Goal: Information Seeking & Learning: Learn about a topic

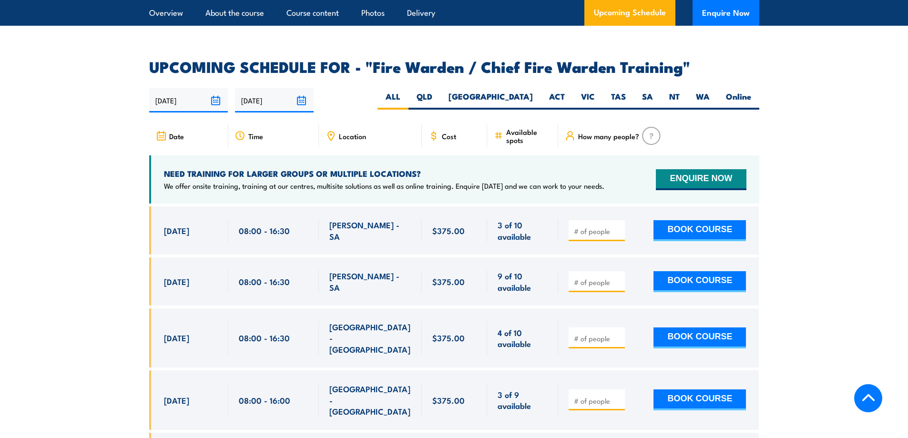
scroll to position [1614, 0]
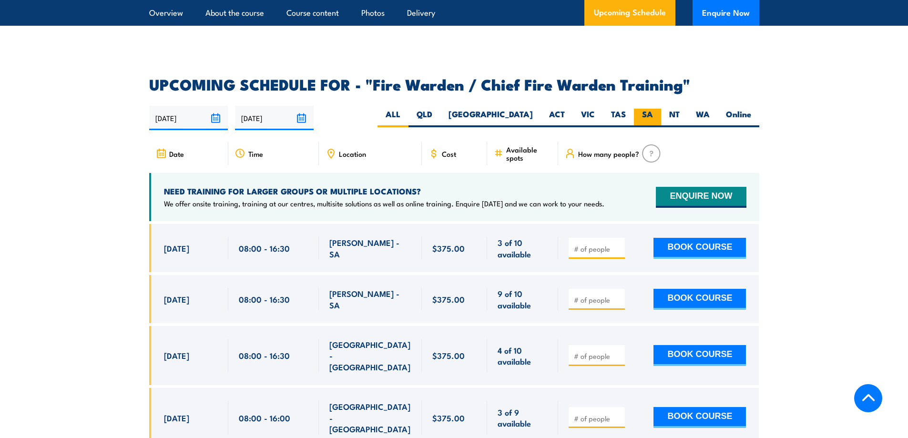
click at [654, 113] on label "SA" at bounding box center [647, 118] width 27 height 19
click at [654, 113] on input "SA" at bounding box center [656, 112] width 6 height 6
radio input "true"
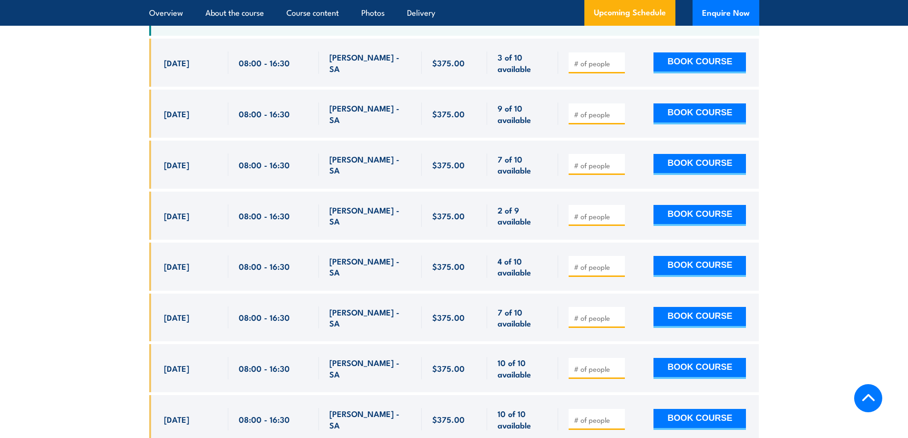
scroll to position [1832, 0]
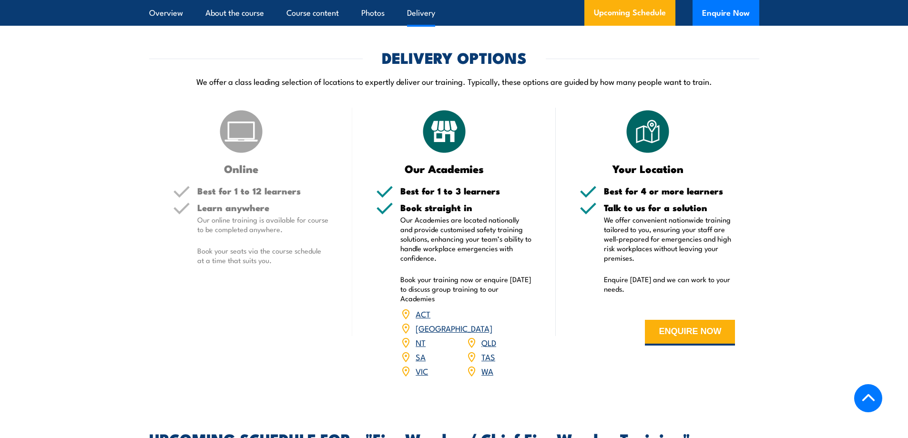
drag, startPoint x: 338, startPoint y: 212, endPoint x: 344, endPoint y: 212, distance: 5.2
click at [339, 212] on div "Online Best for 1 to 12 learners Learn anywhere Our online training is availabl…" at bounding box center [251, 249] width 204 height 283
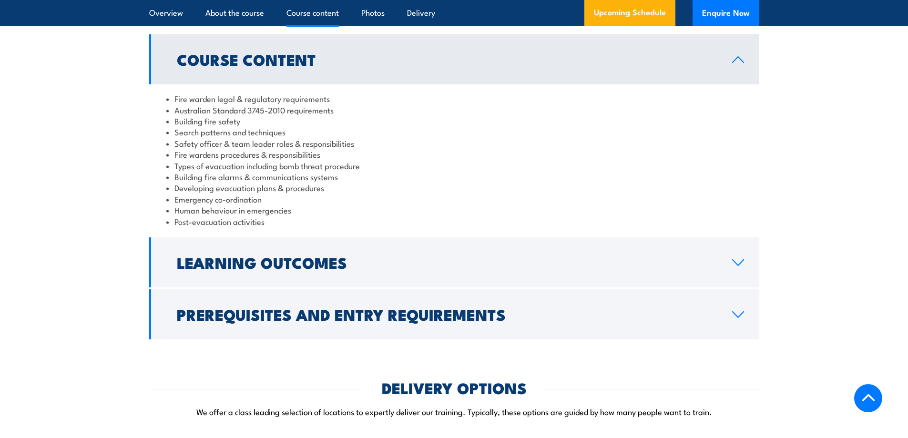
scroll to position [926, 0]
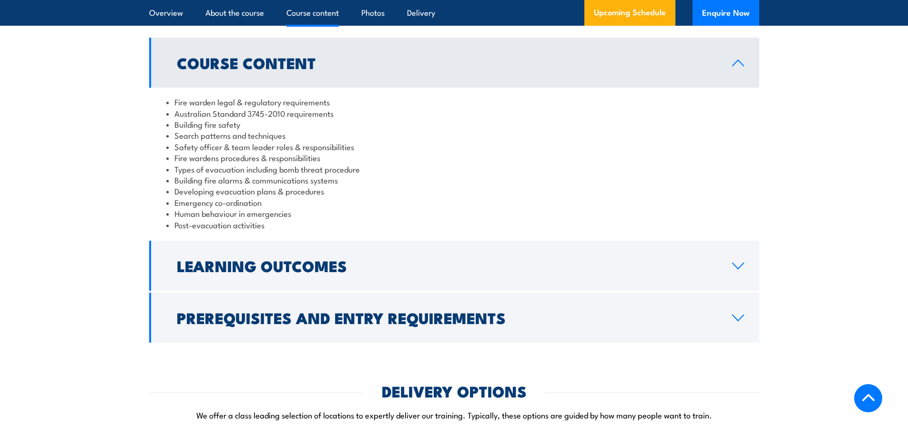
click at [292, 230] on li "Post-evacuation activities" at bounding box center [454, 224] width 576 height 11
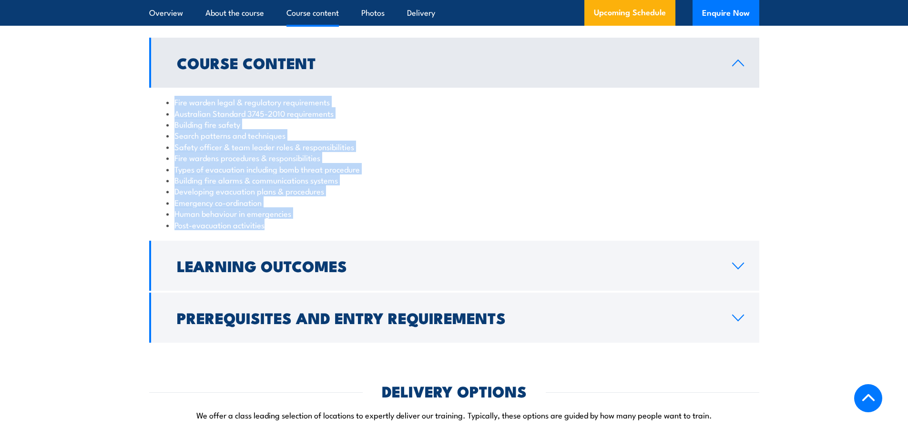
drag, startPoint x: 272, startPoint y: 241, endPoint x: 174, endPoint y: 117, distance: 157.5
click at [174, 117] on div "Fire warden legal & regulatory requirements Australian Standard 3745-2010 requi…" at bounding box center [454, 163] width 610 height 151
copy ul "Fire warden legal & regulatory requirements Australian Standard 3745-2010 requi…"
click at [574, 196] on li "Developing evacuation plans & procedures" at bounding box center [454, 190] width 576 height 11
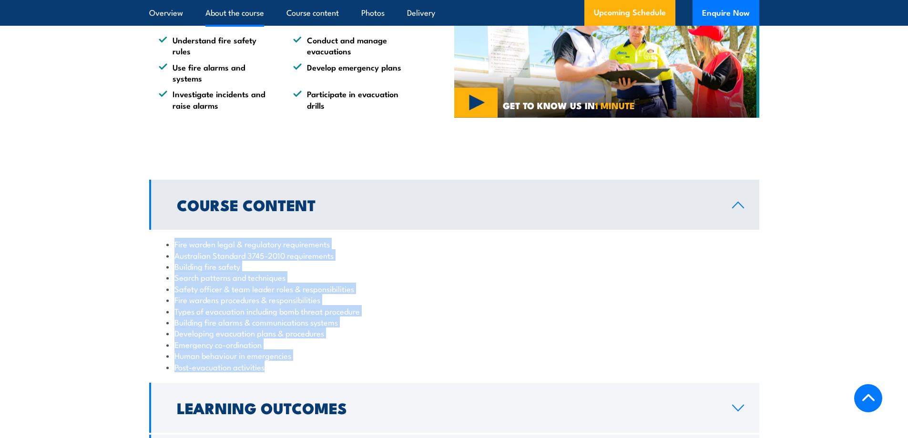
scroll to position [783, 0]
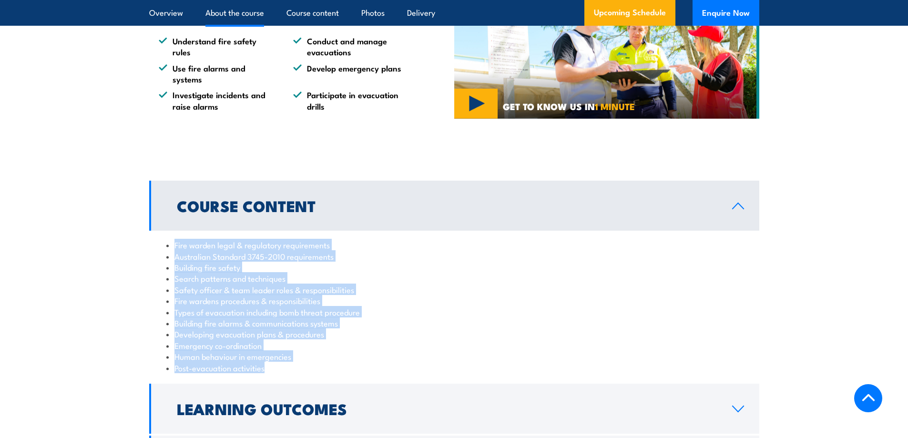
click at [367, 224] on link "Course Content" at bounding box center [454, 206] width 610 height 50
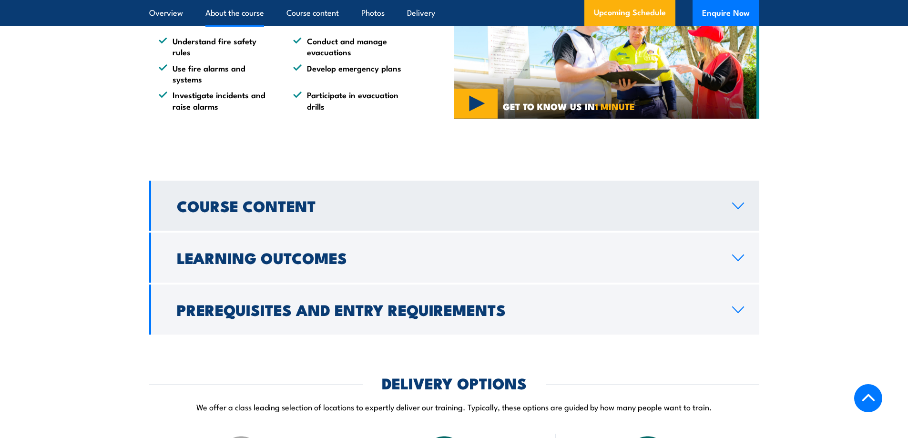
click at [367, 212] on h2 "Course Content" at bounding box center [447, 205] width 540 height 13
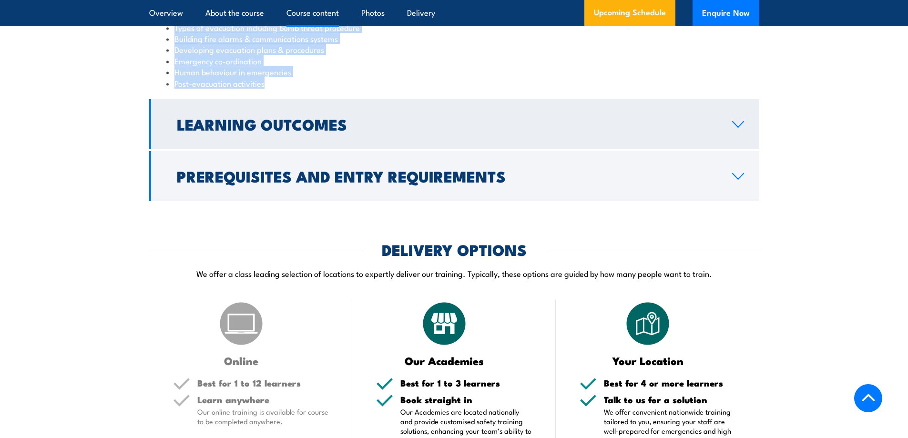
scroll to position [1069, 0]
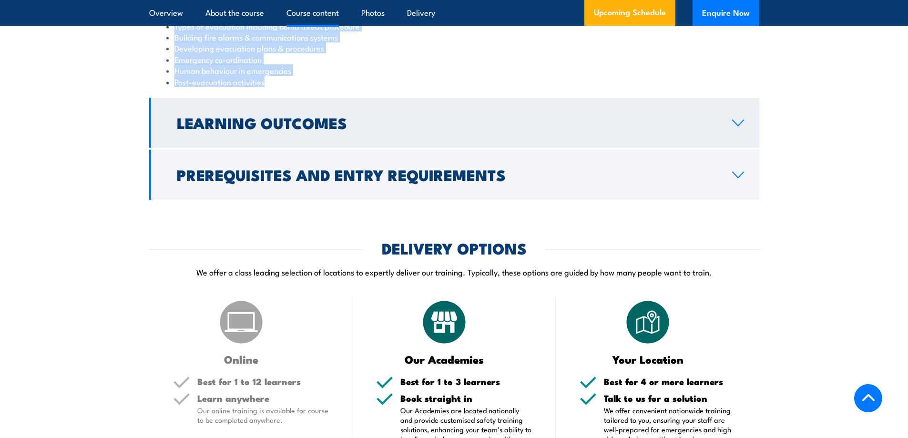
click at [730, 137] on link "Learning Outcomes" at bounding box center [454, 123] width 610 height 50
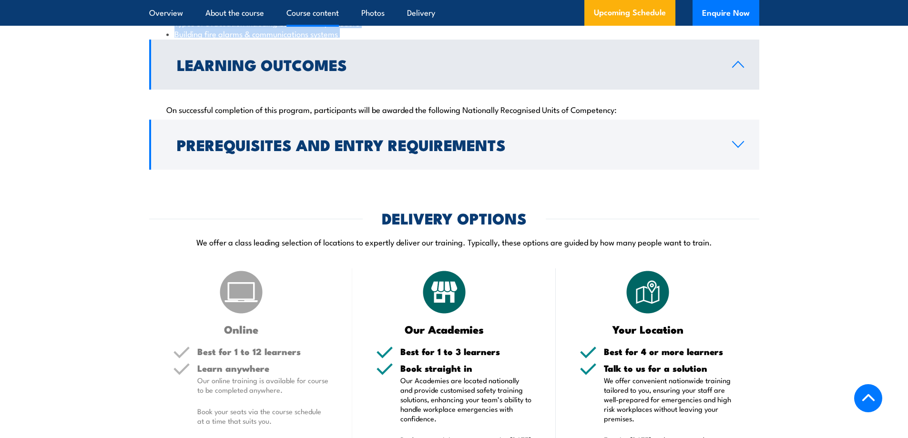
scroll to position [1026, 0]
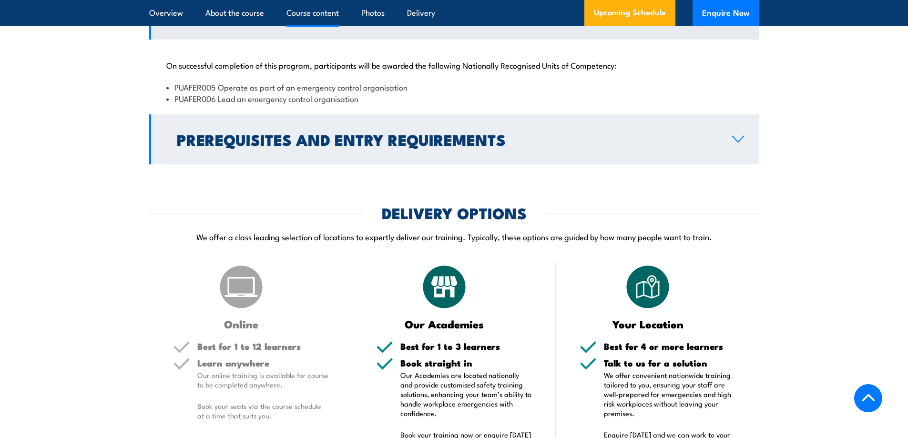
click at [694, 164] on link "Prerequisites and Entry Requirements" at bounding box center [454, 139] width 610 height 50
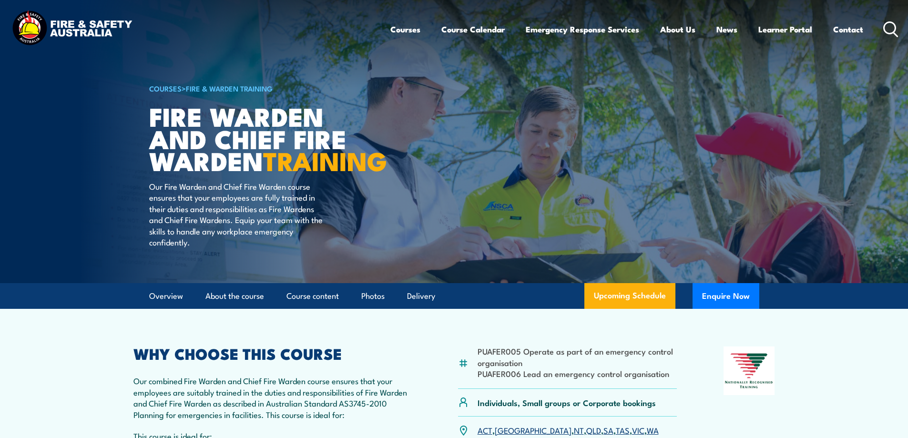
scroll to position [155, 0]
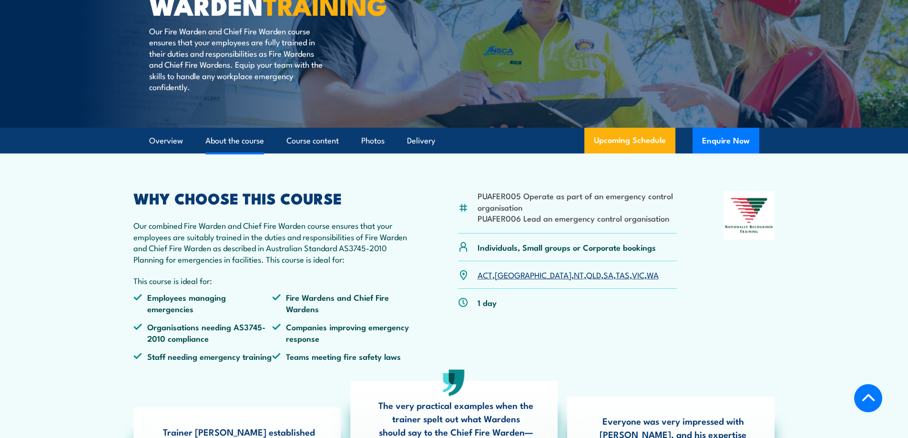
click at [221, 154] on link "About the course" at bounding box center [234, 140] width 59 height 25
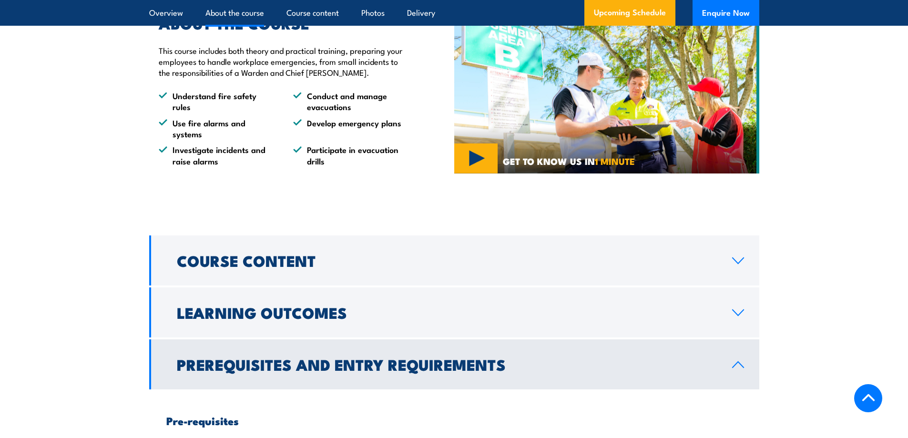
scroll to position [731, 0]
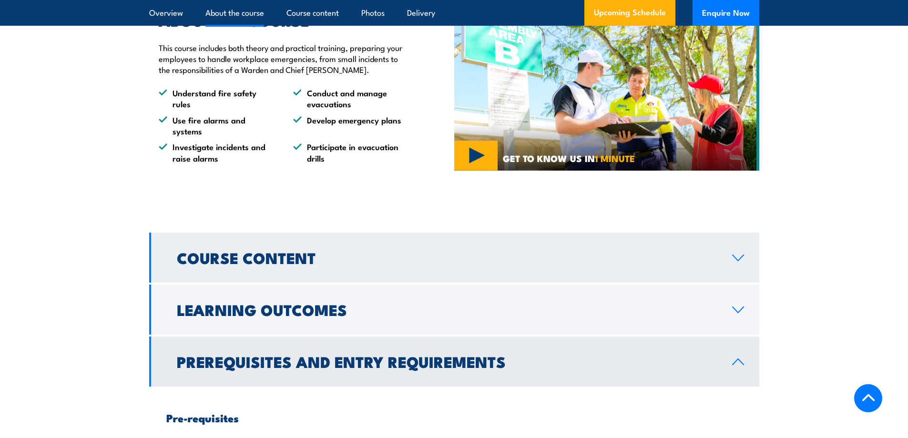
click at [476, 258] on link "Course Content" at bounding box center [454, 258] width 610 height 50
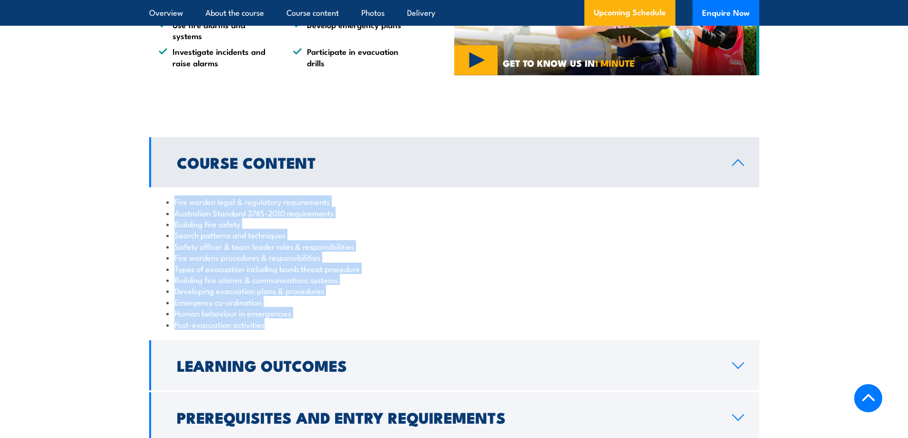
click at [471, 252] on li "Safety officer & team leader roles & responsibilities" at bounding box center [454, 246] width 576 height 11
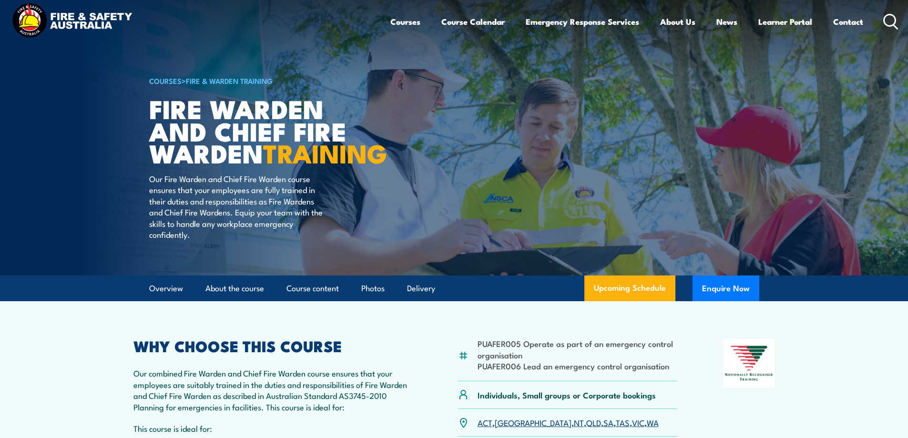
scroll to position [0, 0]
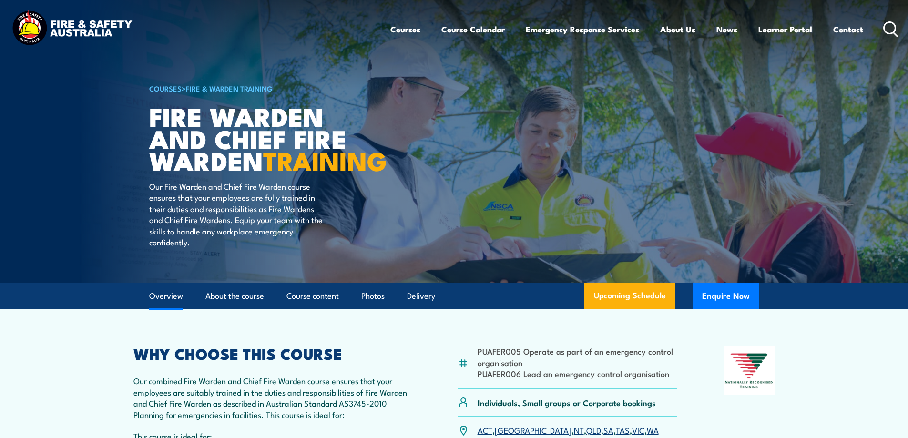
click at [175, 309] on link "Overview" at bounding box center [166, 296] width 34 height 25
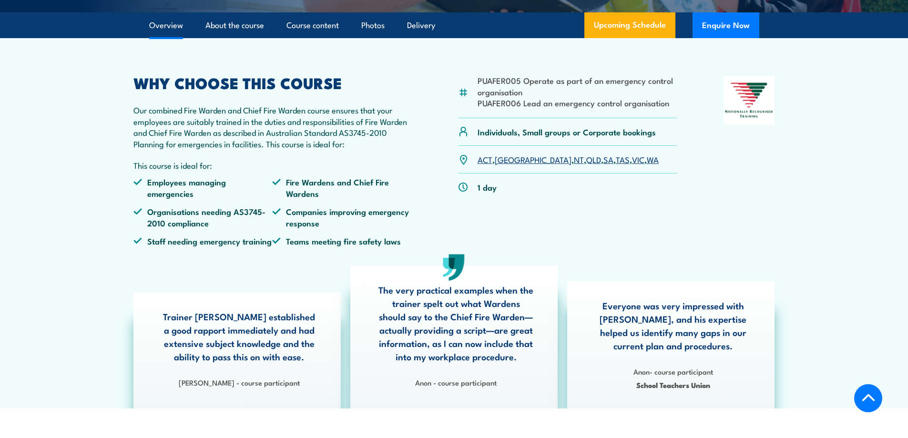
scroll to position [272, 0]
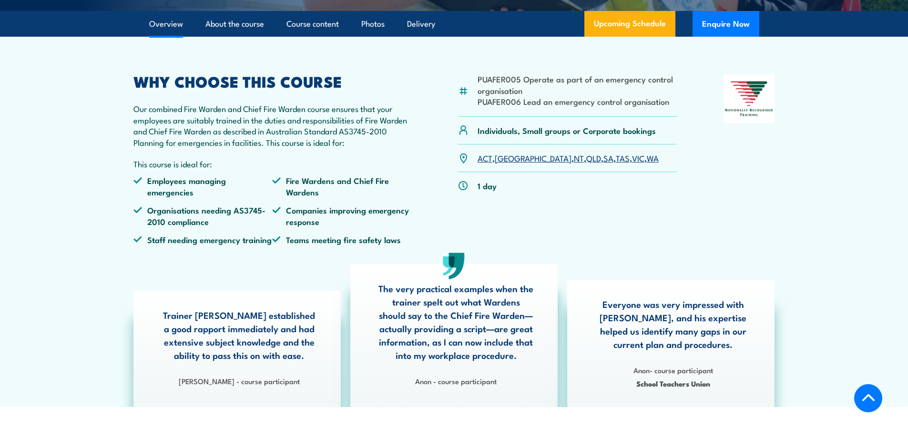
click at [578, 236] on div "PUAFER005 Operate as part of an emergency control organisation PUAFER006 Lead a…" at bounding box center [567, 163] width 219 height 178
click at [250, 37] on link "About the course" at bounding box center [234, 23] width 59 height 25
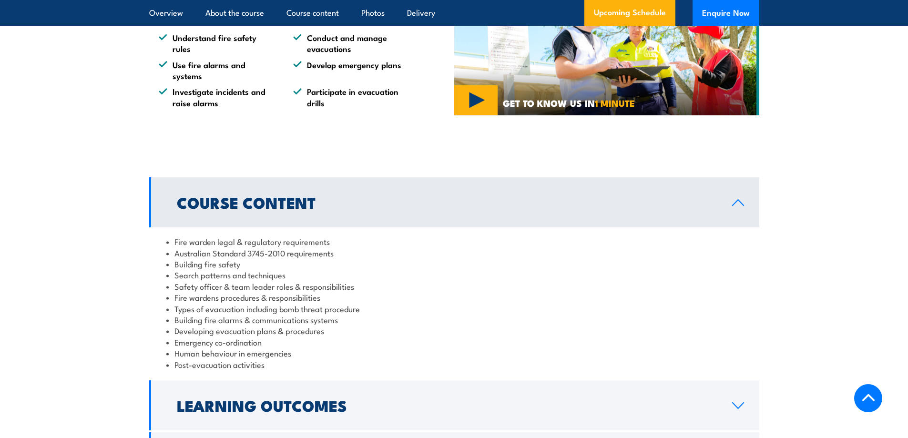
scroll to position [860, 0]
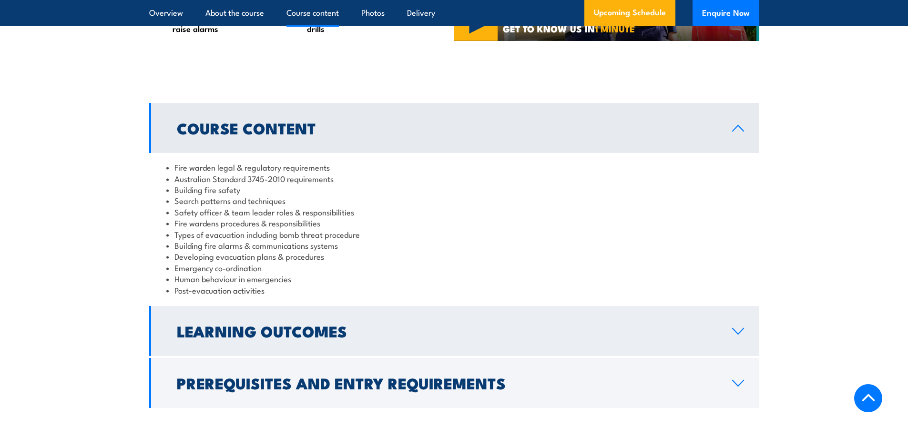
click at [357, 329] on link "Learning Outcomes" at bounding box center [454, 331] width 610 height 50
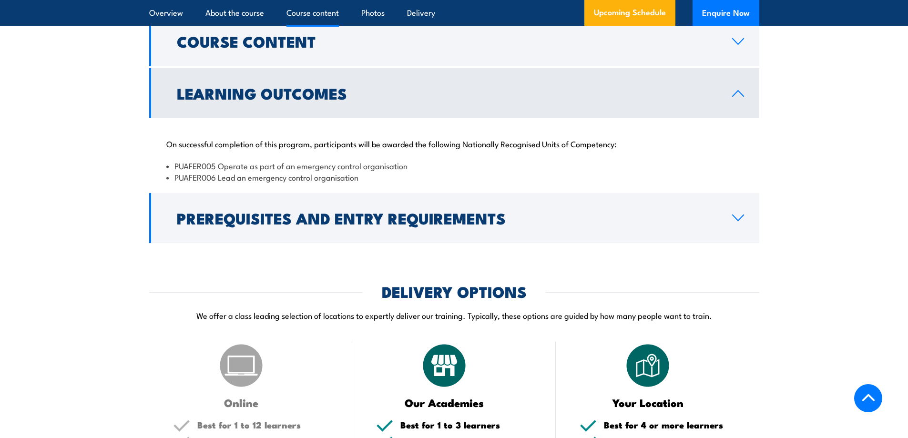
scroll to position [956, 0]
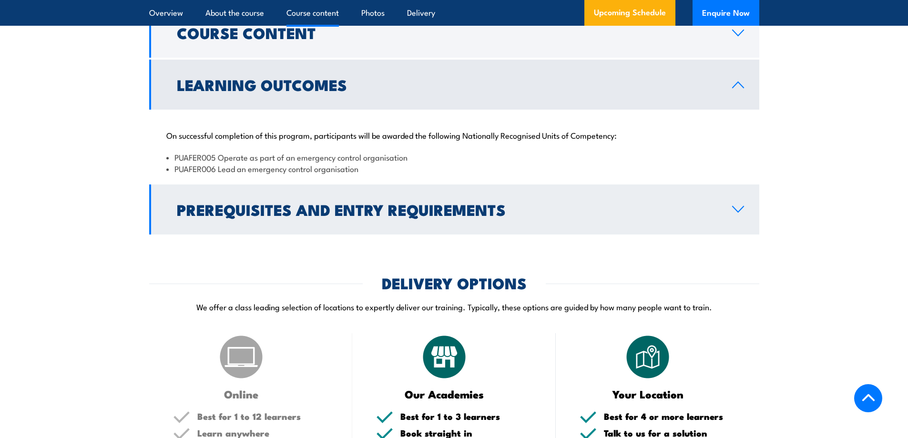
click at [432, 216] on h2 "Prerequisites and Entry Requirements" at bounding box center [447, 209] width 540 height 13
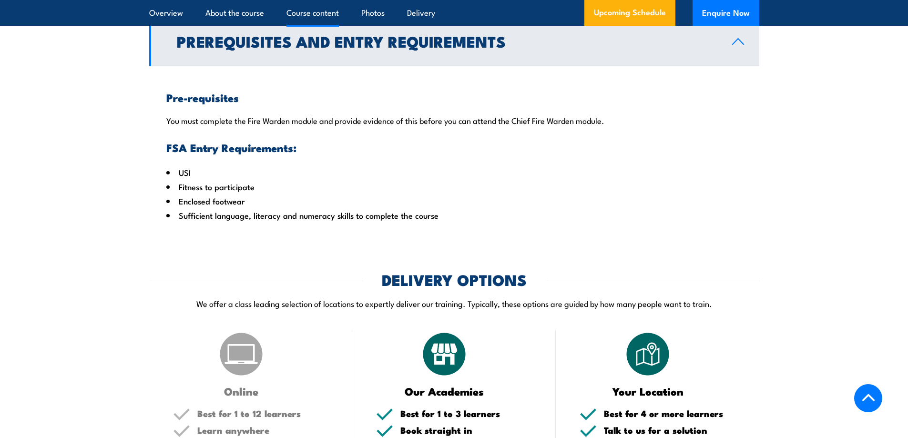
scroll to position [1004, 0]
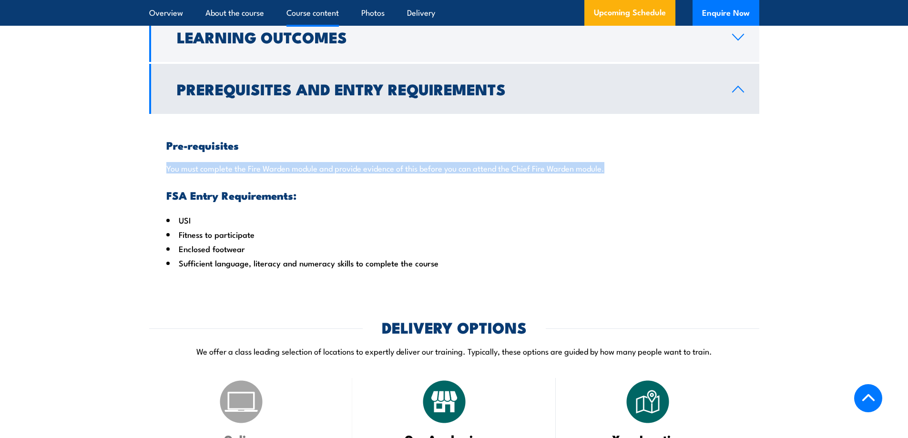
drag, startPoint x: 633, startPoint y: 178, endPoint x: 162, endPoint y: 182, distance: 471.0
click at [162, 182] on div "Pre-requisites You must complete the Fire Warden module and provide evidence of…" at bounding box center [454, 196] width 610 height 165
click at [430, 173] on p "You must complete the Fire Warden module and provide evidence of this before yo…" at bounding box center [454, 168] width 576 height 10
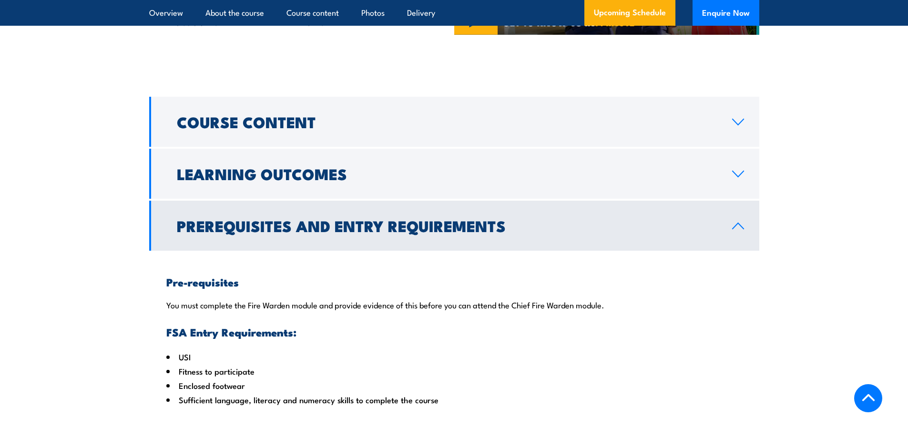
scroll to position [920, 0]
